Goal: Task Accomplishment & Management: Manage account settings

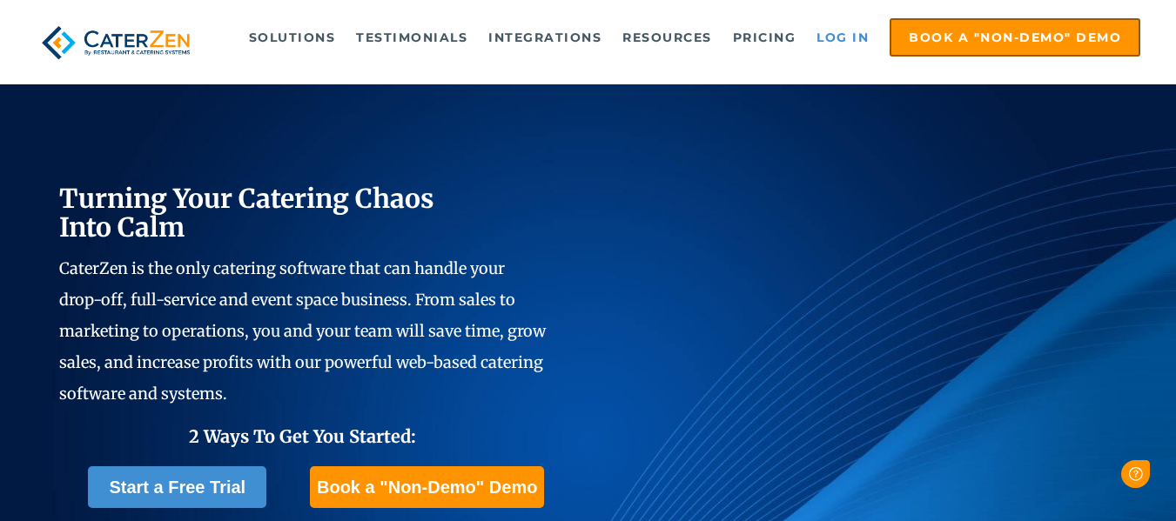
click at [840, 40] on link "Log in" at bounding box center [843, 37] width 70 height 35
click at [829, 33] on link "Log in" at bounding box center [843, 37] width 70 height 35
click at [838, 35] on link "Log in" at bounding box center [843, 37] width 70 height 35
